Goal: Navigation & Orientation: Find specific page/section

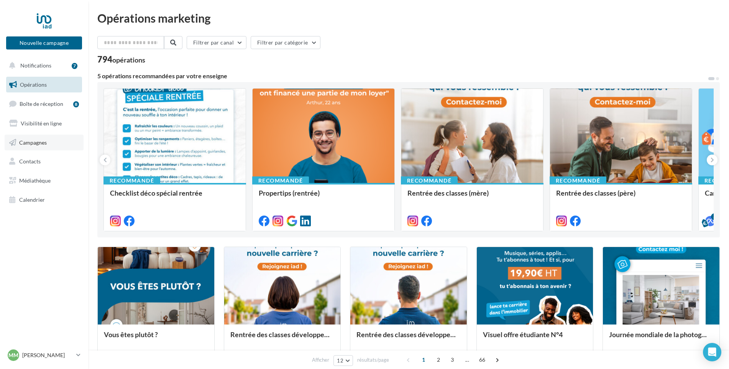
click at [29, 146] on link "Campagnes" at bounding box center [44, 143] width 79 height 16
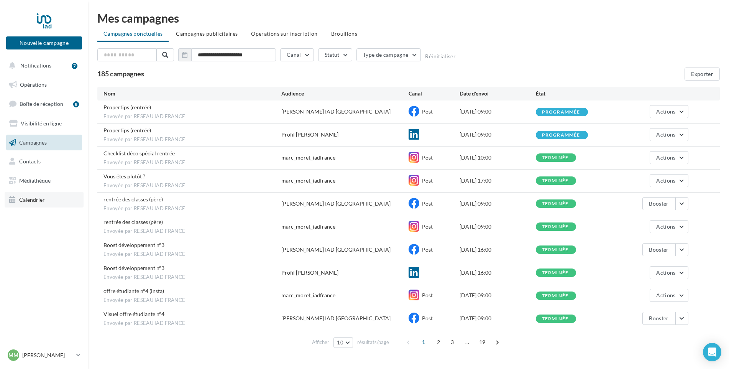
click at [32, 196] on span "Calendrier" at bounding box center [32, 199] width 26 height 7
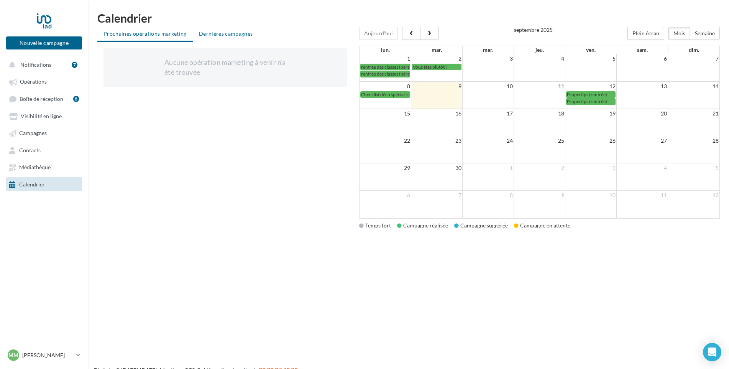
click at [214, 37] on li "Dernières campagnes" at bounding box center [226, 34] width 66 height 14
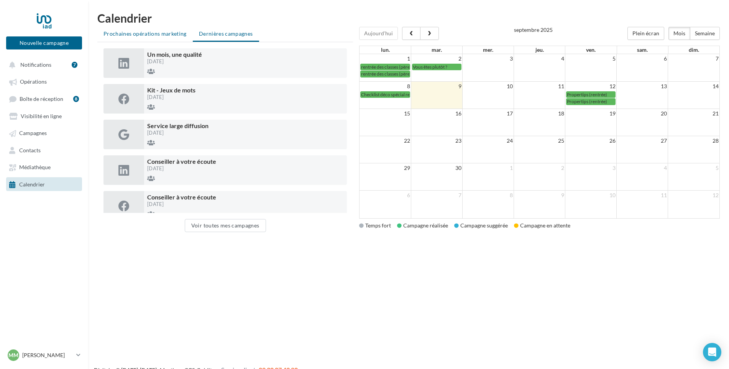
click at [150, 35] on span "Prochaines opérations marketing" at bounding box center [145, 33] width 83 height 7
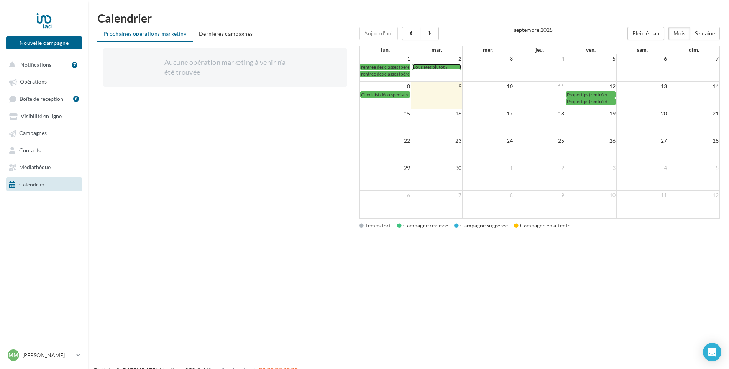
click at [431, 66] on span "Vous êtes plutôt ?" at bounding box center [430, 67] width 35 height 6
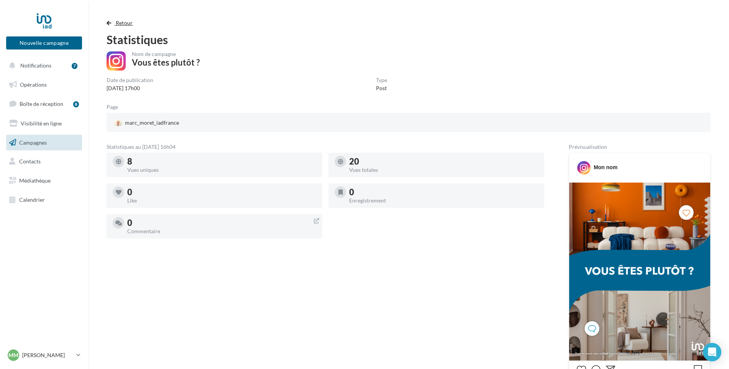
click at [109, 23] on span "button" at bounding box center [109, 22] width 5 height 5
click at [33, 83] on span "Opérations" at bounding box center [33, 84] width 27 height 7
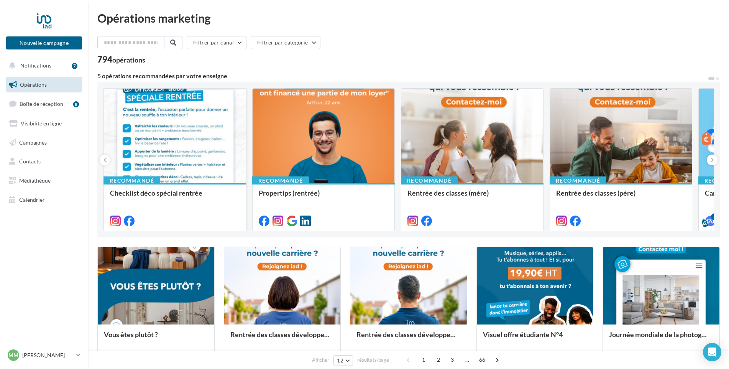
click at [155, 115] on div at bounding box center [175, 136] width 142 height 95
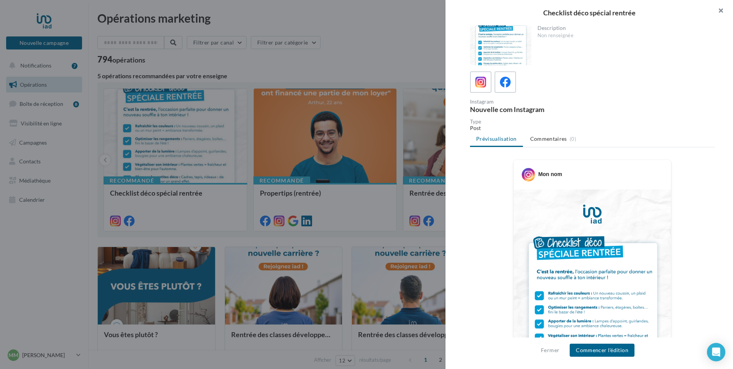
click at [720, 12] on button "button" at bounding box center [718, 11] width 31 height 23
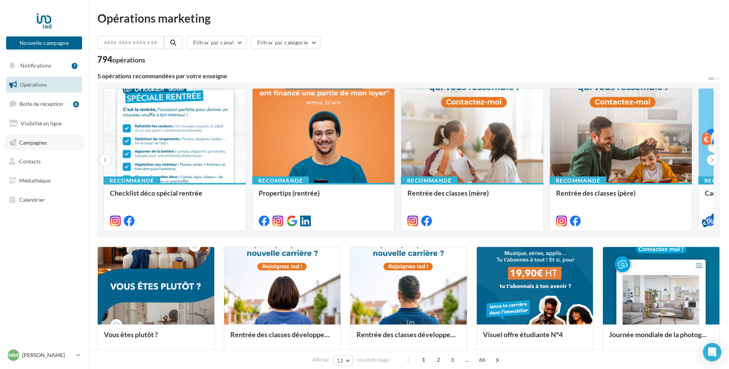
click at [30, 137] on link "Campagnes" at bounding box center [44, 143] width 79 height 16
